Goal: Find specific page/section: Find specific page/section

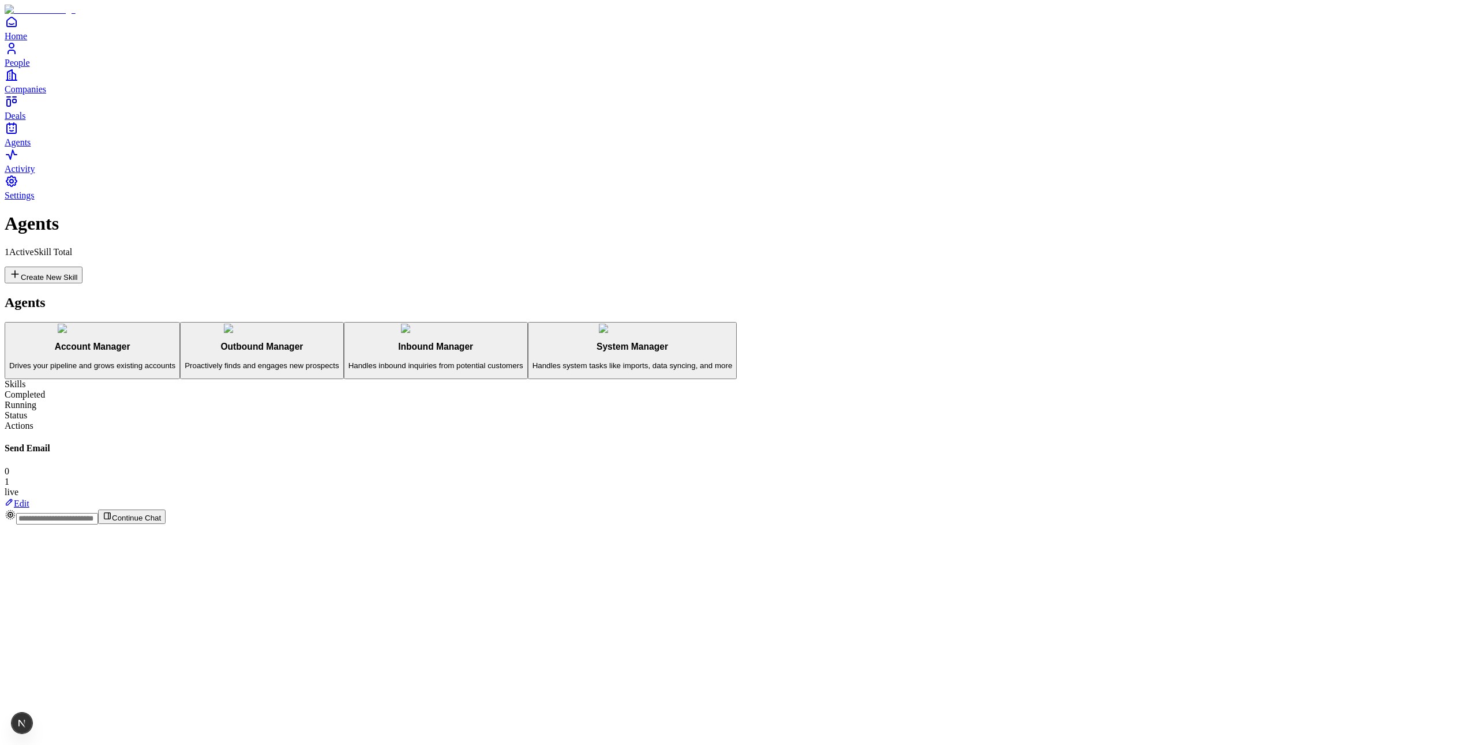
click at [29, 499] on link "Edit" at bounding box center [17, 504] width 25 height 10
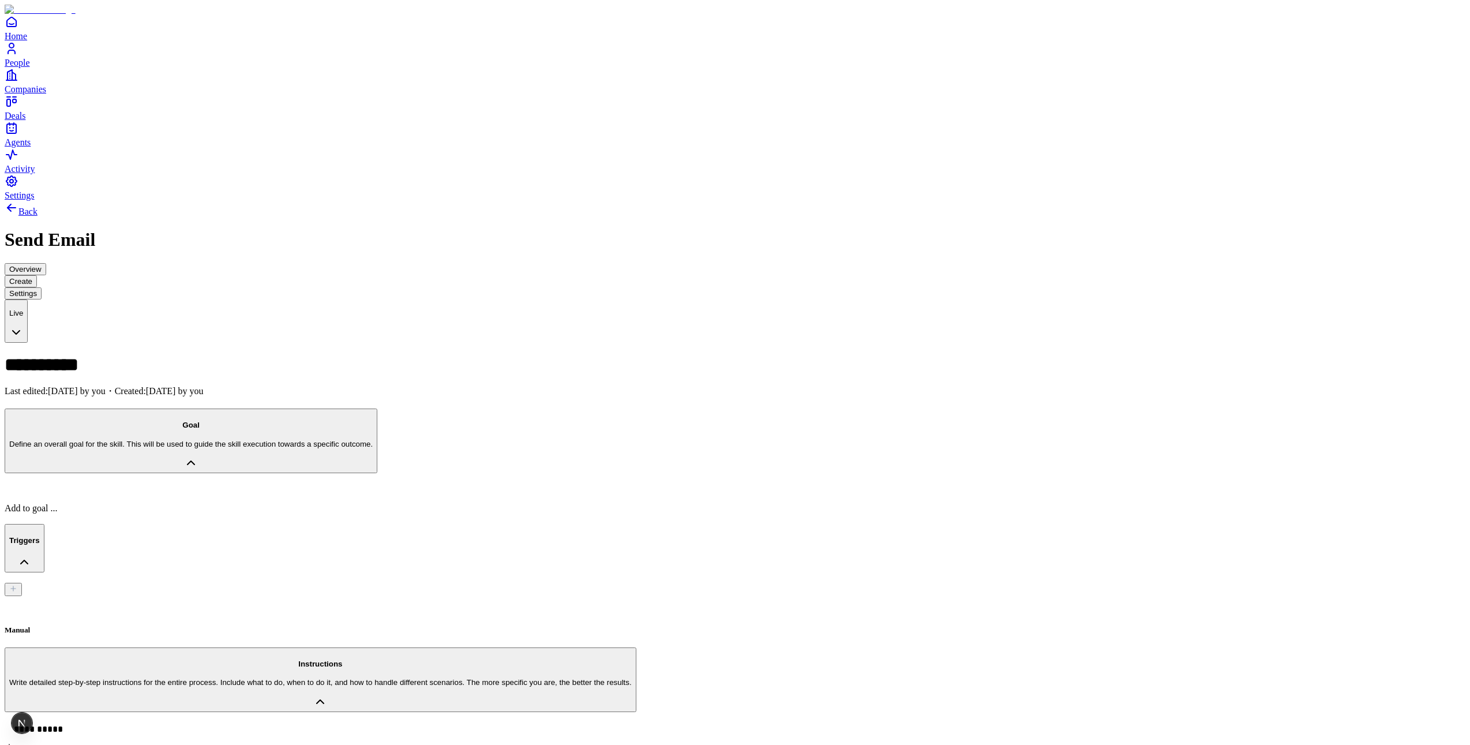
click at [193, 722] on div "**********" at bounding box center [735, 728] width 1461 height 12
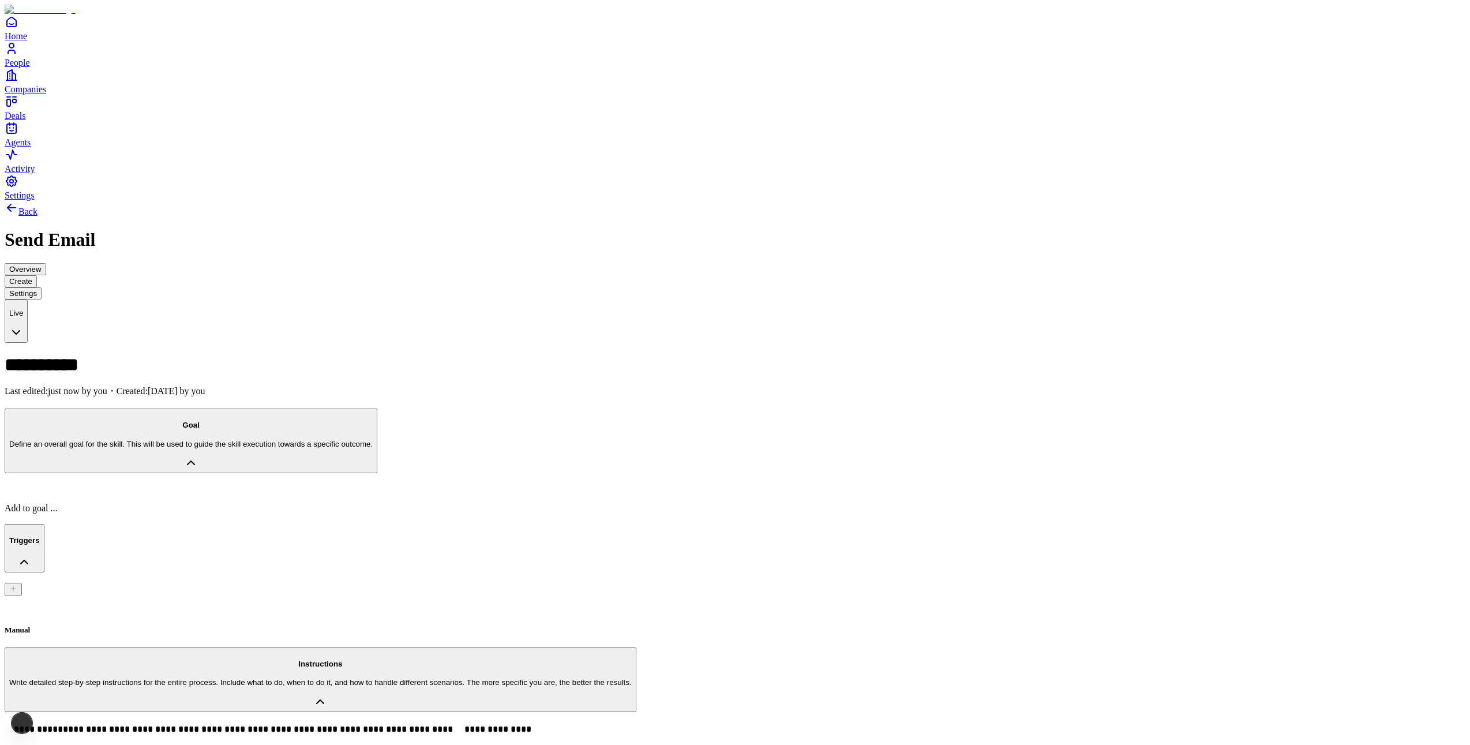
click at [580, 722] on p "**********" at bounding box center [533, 732] width 1057 height 20
click at [283, 484] on div at bounding box center [735, 489] width 1461 height 10
click at [30, 68] on span "People" at bounding box center [17, 63] width 25 height 10
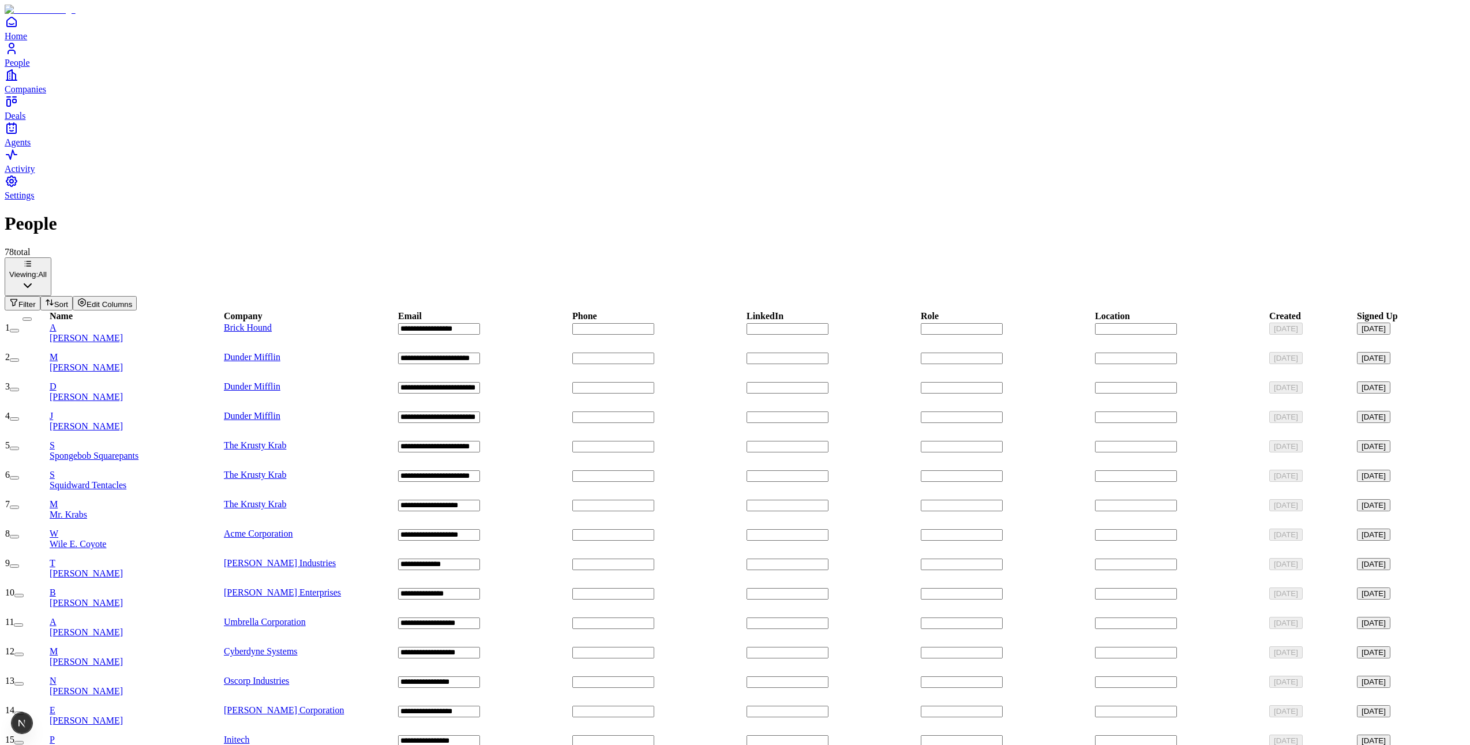
click at [123, 392] on span "[PERSON_NAME]" at bounding box center [86, 397] width 73 height 10
click at [123, 362] on span "[PERSON_NAME]" at bounding box center [86, 367] width 73 height 10
click at [157, 499] on div "M Mr. Krabs" at bounding box center [136, 509] width 173 height 21
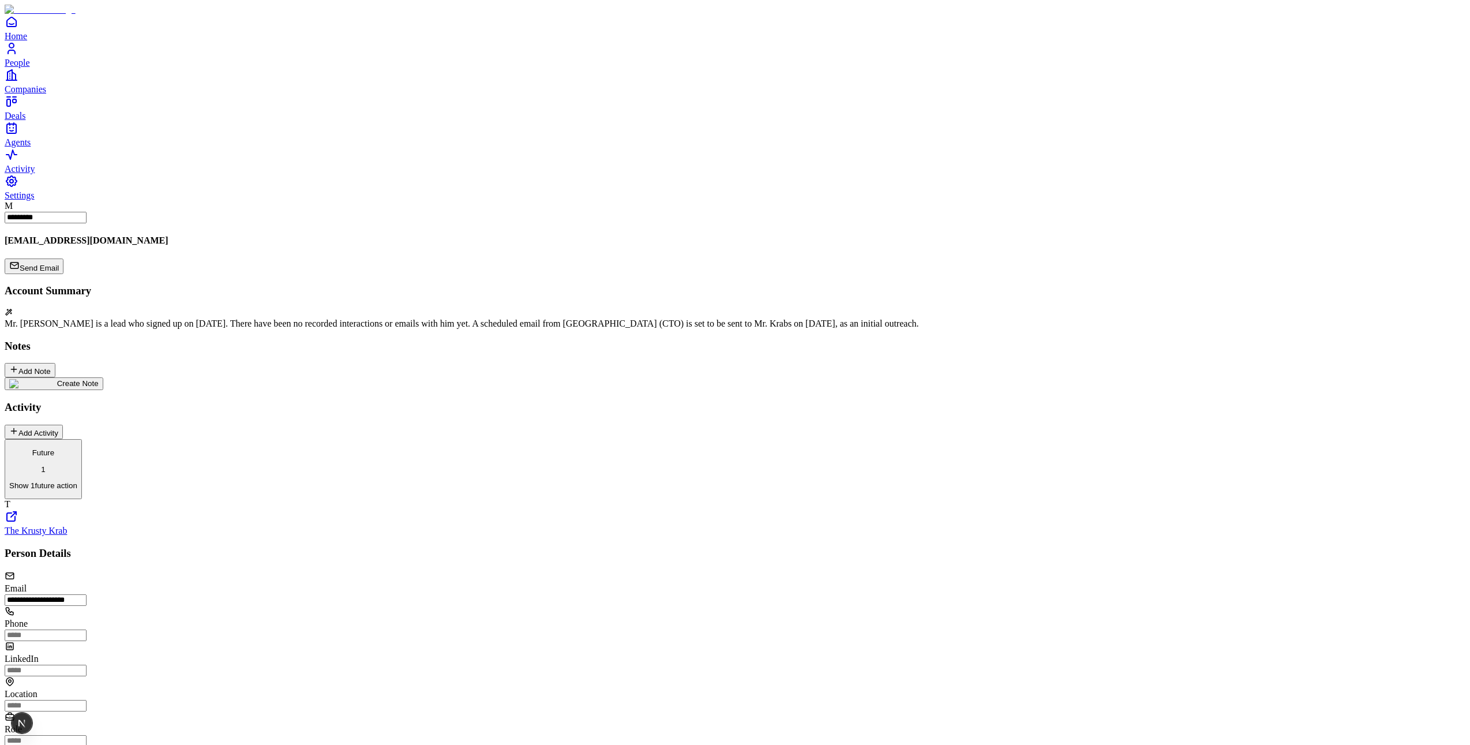
drag, startPoint x: 205, startPoint y: 398, endPoint x: 108, endPoint y: 357, distance: 105.5
click at [82, 439] on button "Future 1 Show 1 future action" at bounding box center [43, 469] width 77 height 60
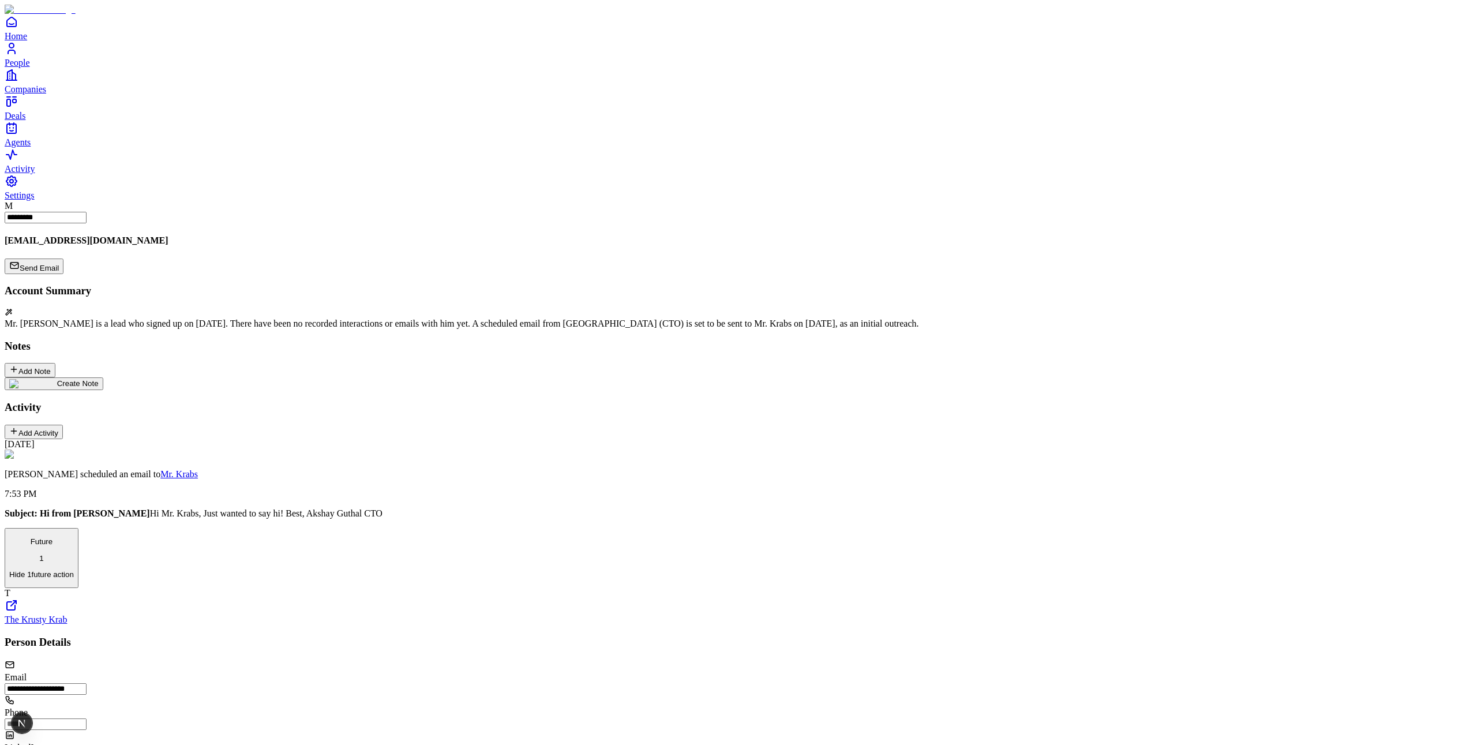
click at [31, 147] on span "Agents" at bounding box center [18, 142] width 26 height 10
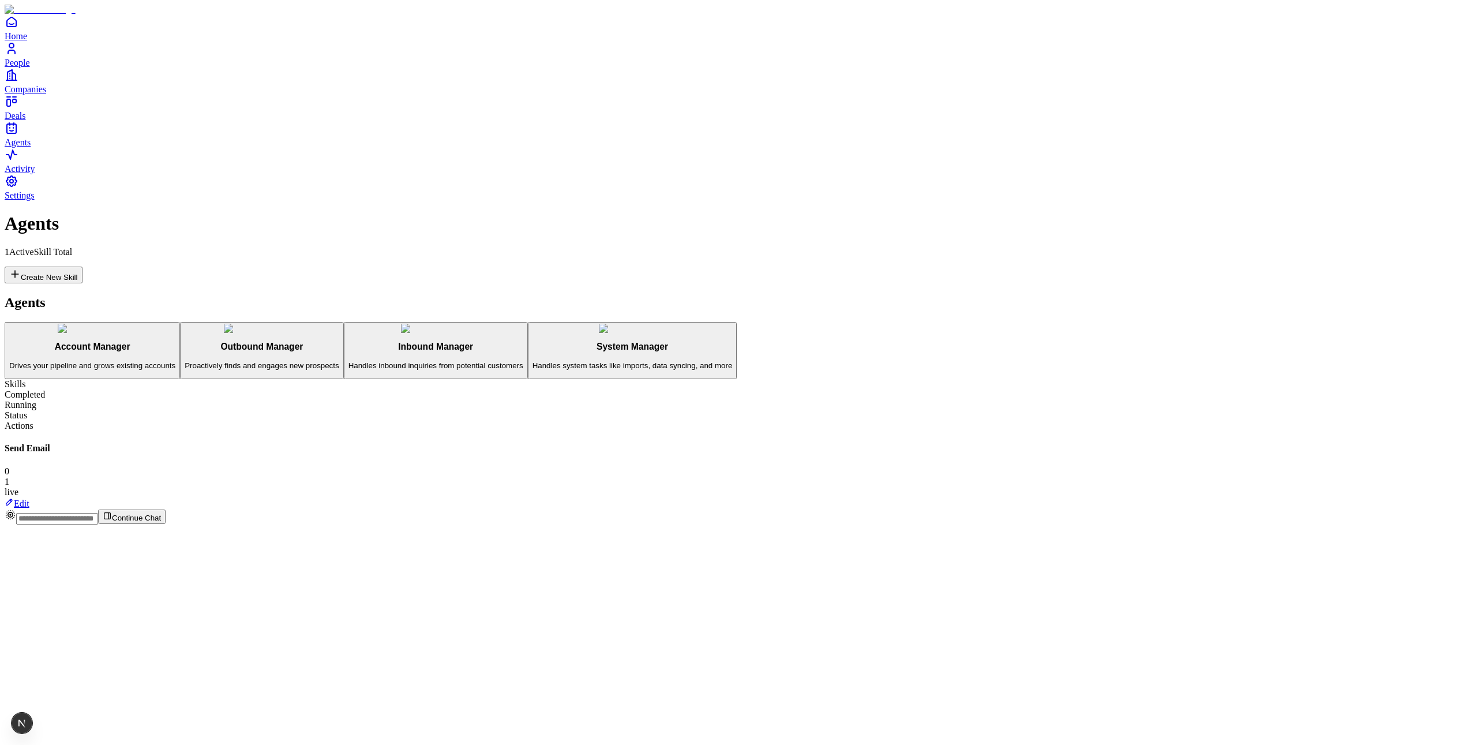
click at [14, 497] on icon at bounding box center [9, 501] width 9 height 9
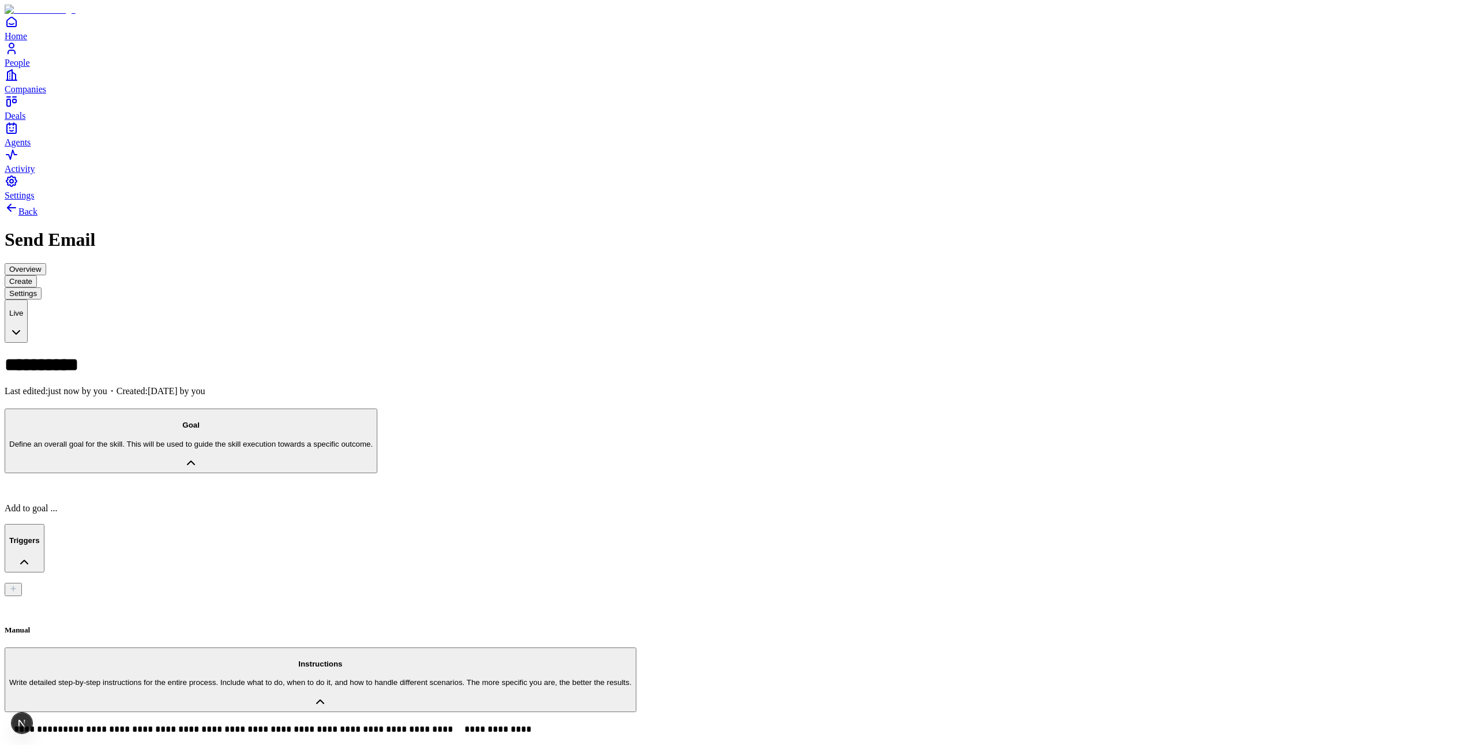
click at [46, 263] on button "Overview" at bounding box center [26, 269] width 42 height 12
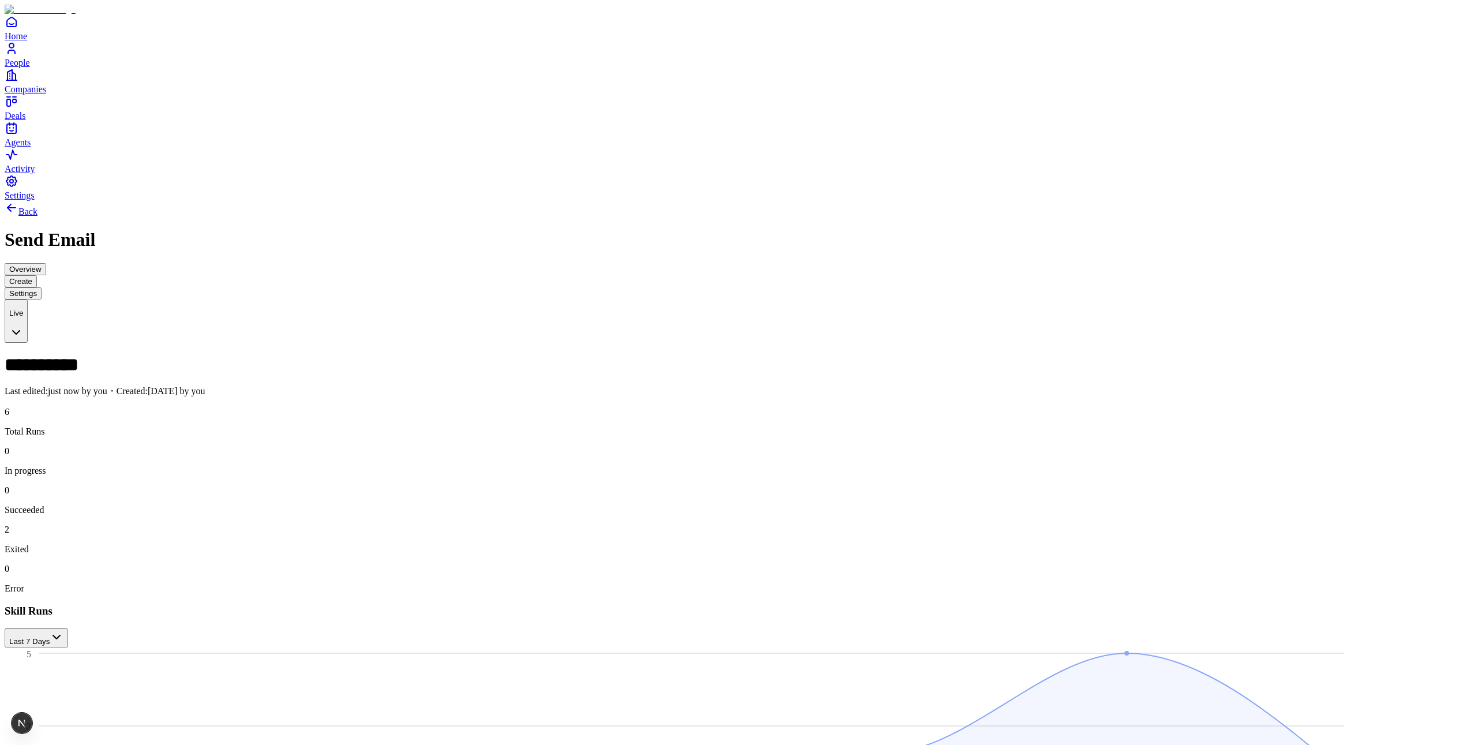
type input "*"
type input "*****"
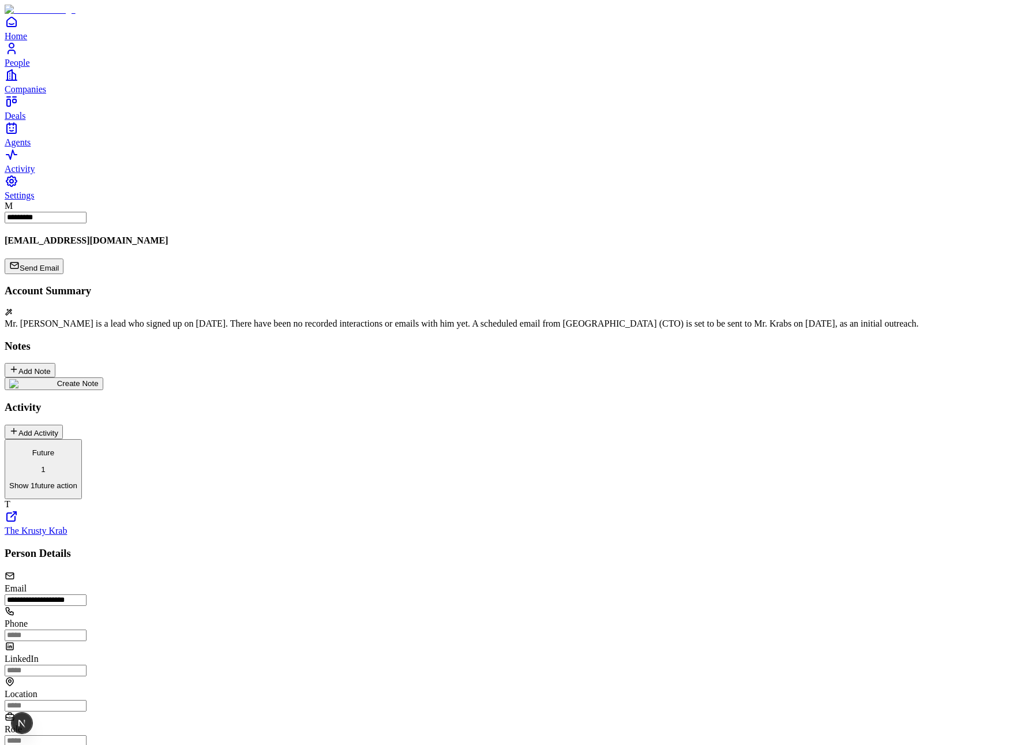
click at [82, 439] on button "Future 1 Show 1 future action" at bounding box center [43, 469] width 77 height 60
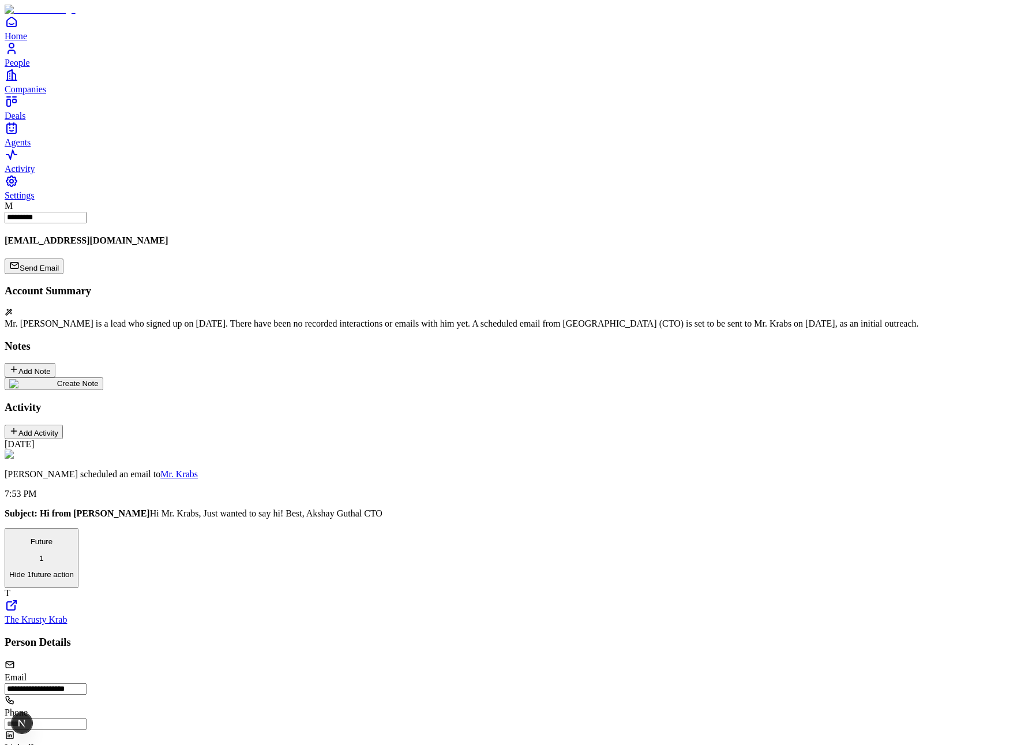
click at [67, 615] on link "The Krusty Krab" at bounding box center [36, 620] width 62 height 10
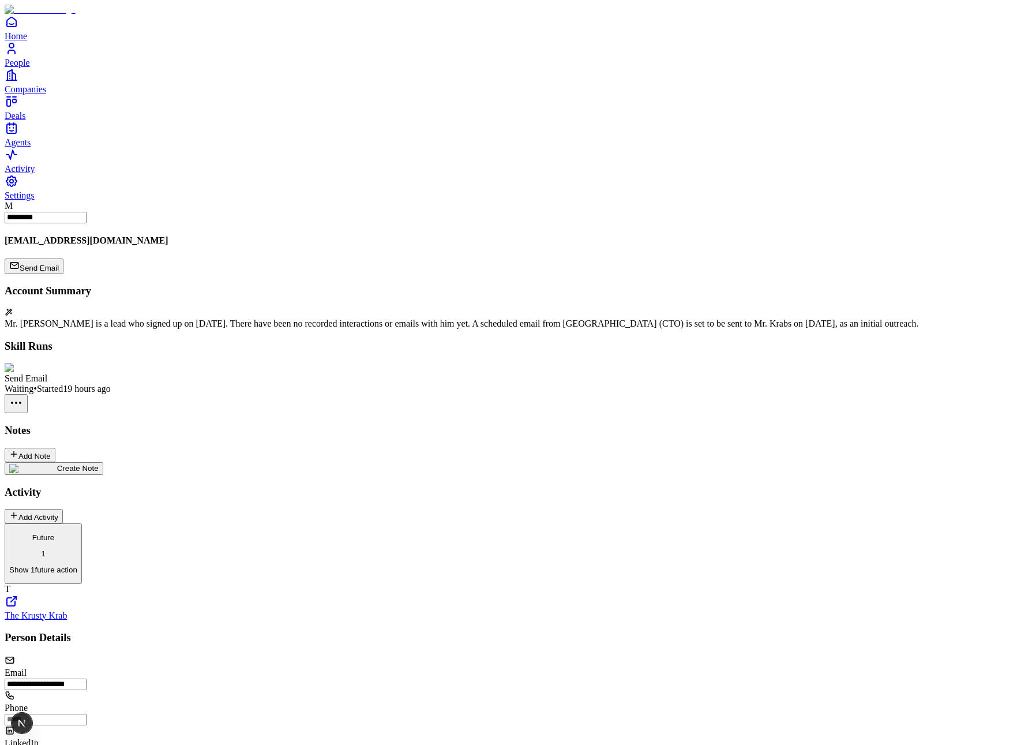
click at [430, 319] on div "Mr. Krabs is a lead who signed up on August 24, 2025. There have been no record…" at bounding box center [511, 324] width 1012 height 10
